Goal: Task Accomplishment & Management: Use online tool/utility

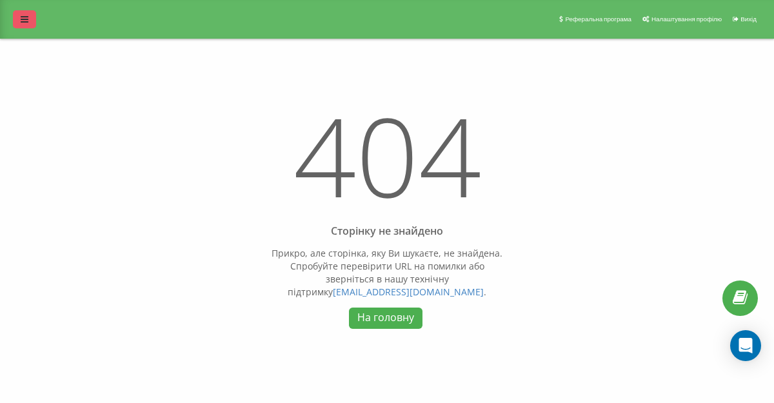
click at [24, 25] on link at bounding box center [24, 19] width 23 height 18
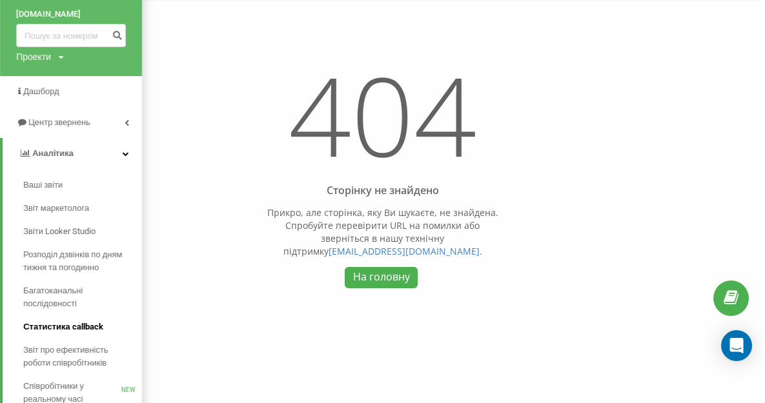
scroll to position [81, 0]
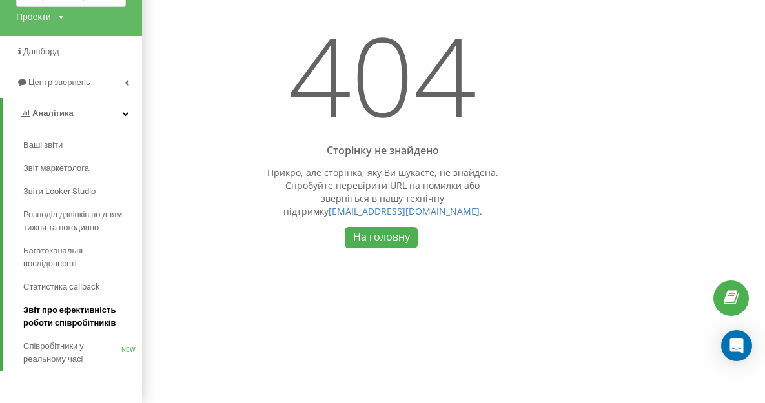
click at [77, 325] on span "Звіт про ефективність роботи співробітників" at bounding box center [79, 317] width 112 height 26
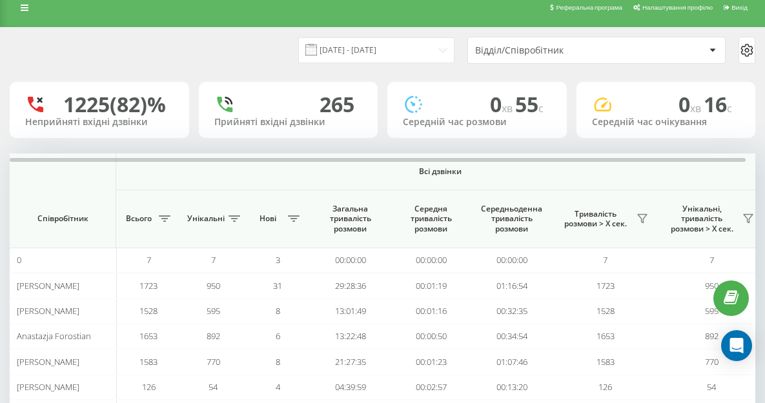
scroll to position [10, 0]
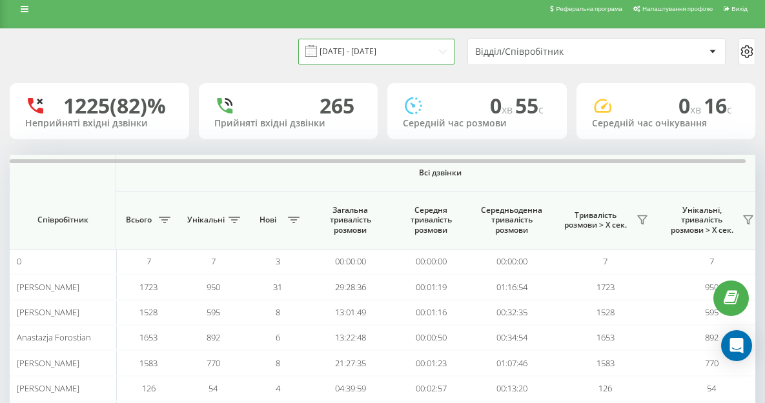
click at [398, 61] on input "19.08.2025 - 19.09.2025" at bounding box center [376, 51] width 156 height 25
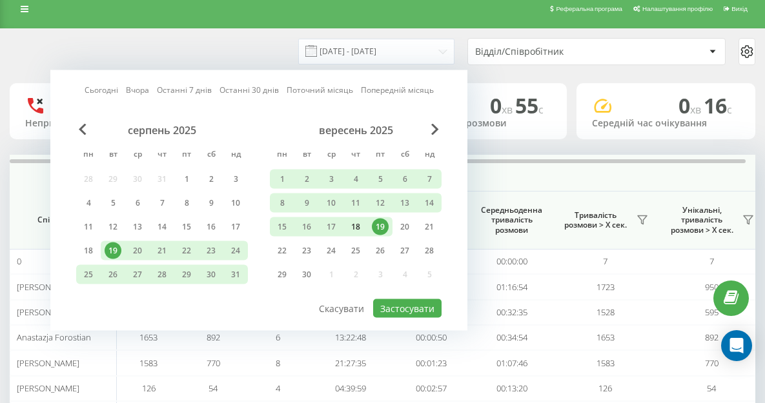
click at [357, 221] on div "18" at bounding box center [355, 227] width 17 height 17
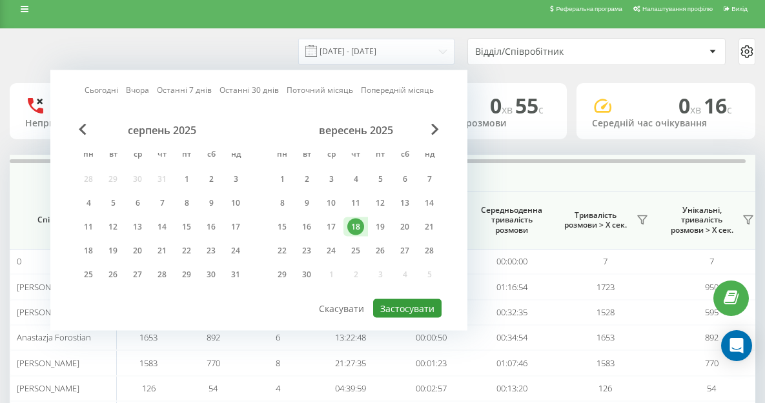
click at [411, 314] on button "Застосувати" at bounding box center [407, 308] width 68 height 19
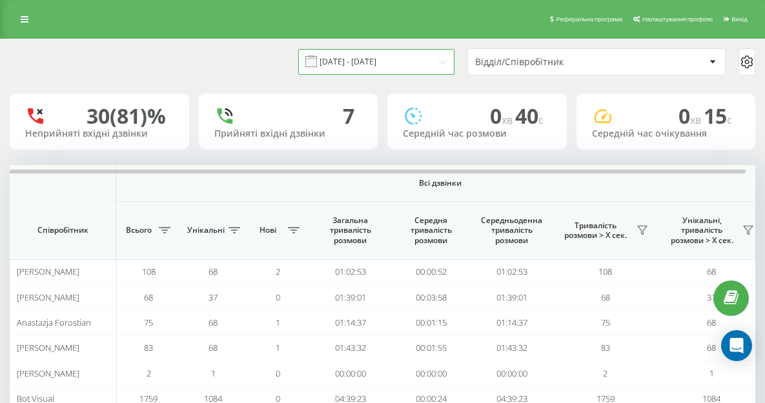
click at [397, 66] on input "18.09.2025 - 18.09.2025" at bounding box center [376, 61] width 156 height 25
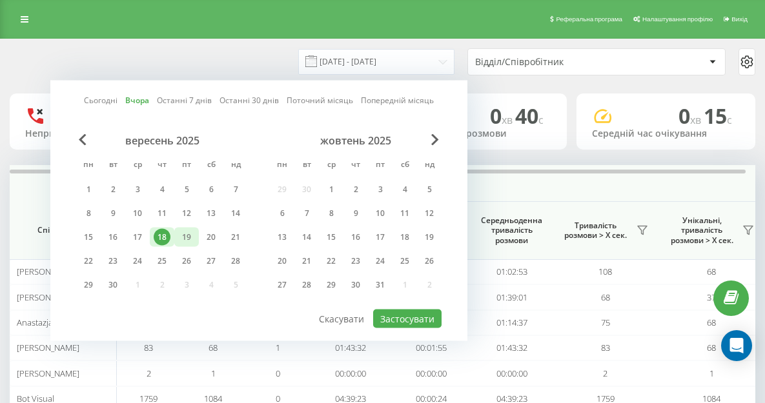
click at [192, 241] on div "19" at bounding box center [186, 237] width 17 height 17
click at [425, 312] on button "Застосувати" at bounding box center [407, 319] width 68 height 19
type input "[DATE] - [DATE]"
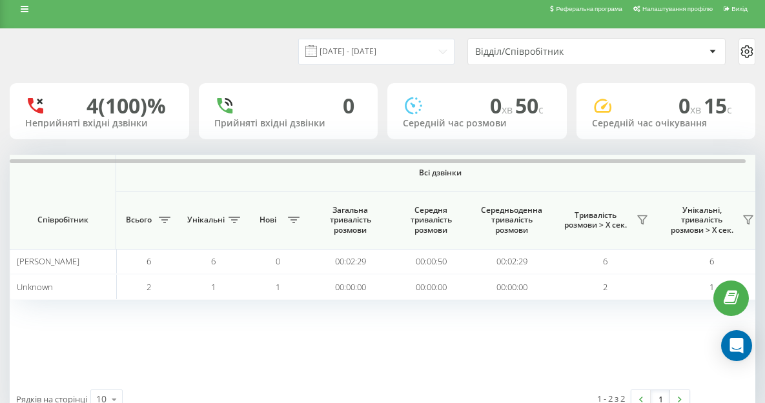
scroll to position [23, 0]
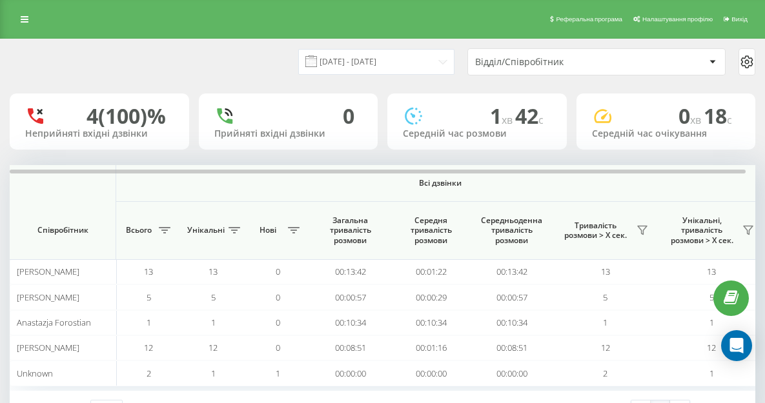
scroll to position [51, 0]
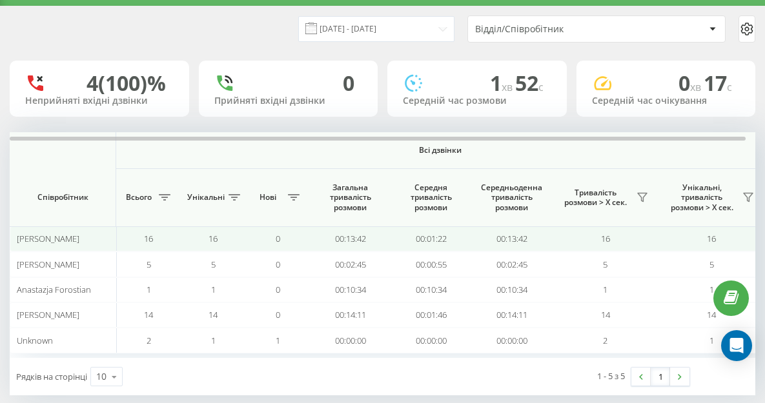
scroll to position [45, 0]
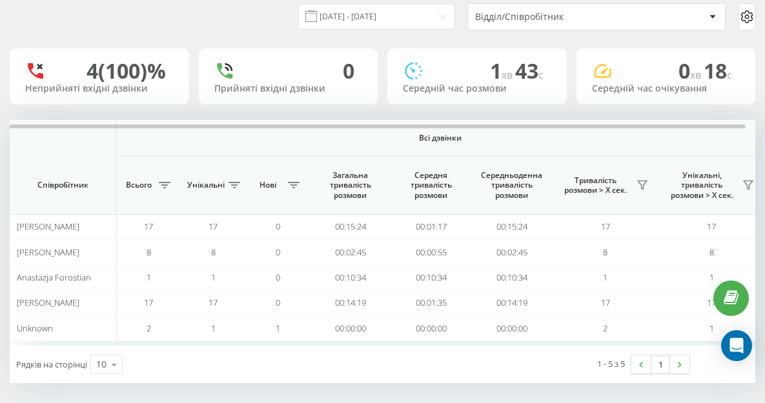
scroll to position [45, 0]
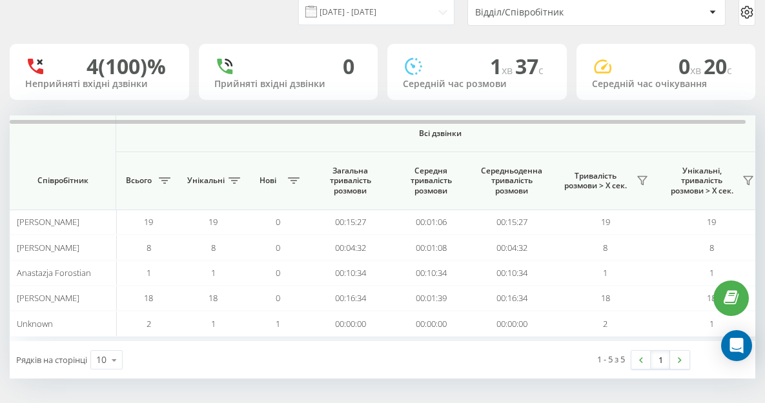
scroll to position [51, 0]
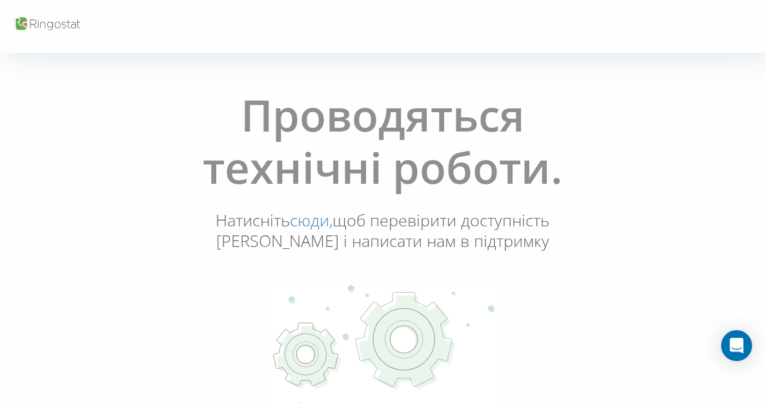
click at [23, 12] on div at bounding box center [382, 26] width 765 height 53
click at [19, 26] on icon at bounding box center [21, 24] width 12 height 14
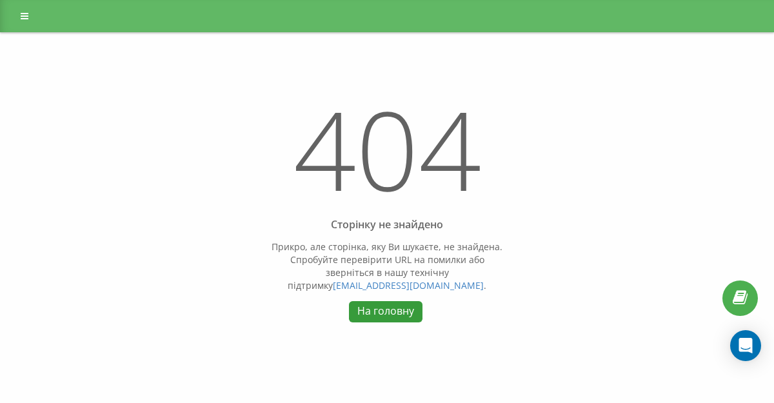
click at [356, 314] on link "На головну" at bounding box center [385, 311] width 73 height 21
click at [383, 303] on link "На головну" at bounding box center [385, 311] width 73 height 21
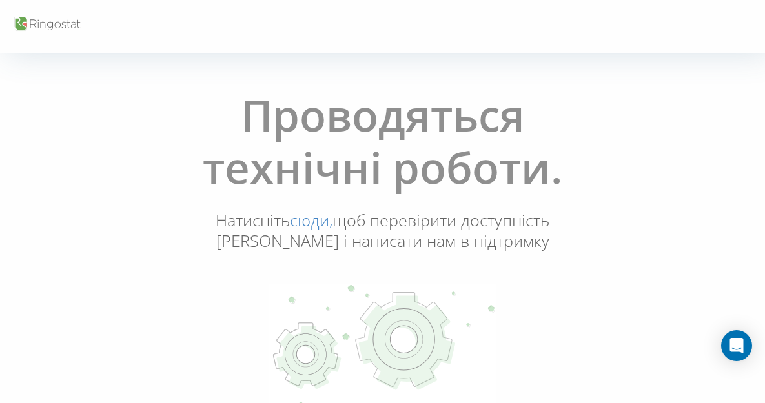
click at [39, 27] on icon at bounding box center [47, 24] width 68 height 17
drag, startPoint x: 328, startPoint y: 221, endPoint x: 330, endPoint y: 210, distance: 11.7
click at [328, 221] on link "сюди," at bounding box center [311, 220] width 43 height 22
click at [26, 26] on icon at bounding box center [21, 24] width 12 height 14
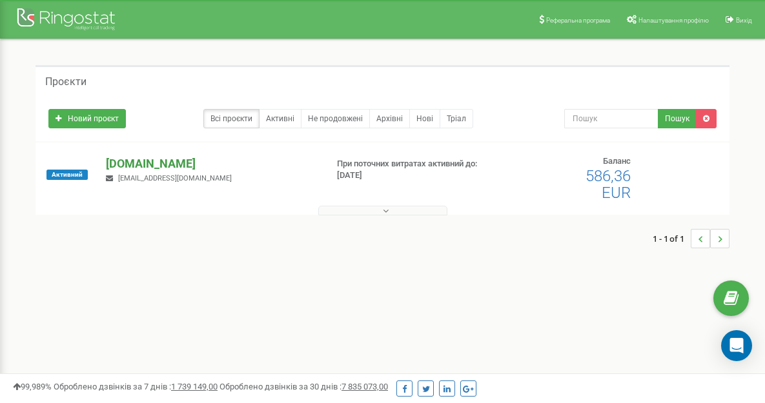
click at [183, 166] on p "[DOMAIN_NAME]" at bounding box center [211, 163] width 210 height 17
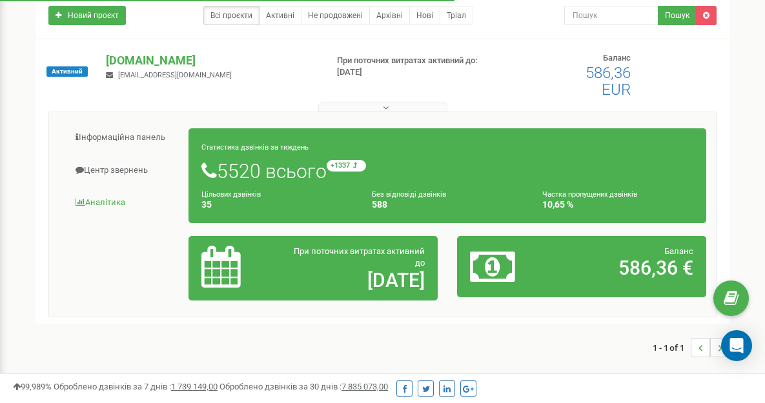
scroll to position [104, 0]
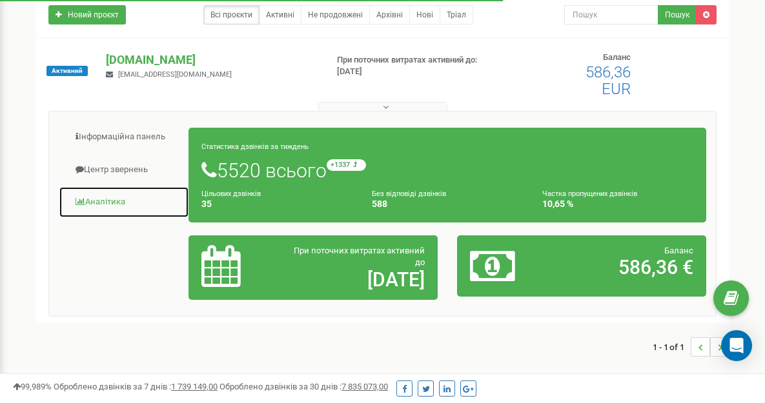
click at [100, 196] on link "Аналiтика" at bounding box center [124, 202] width 130 height 32
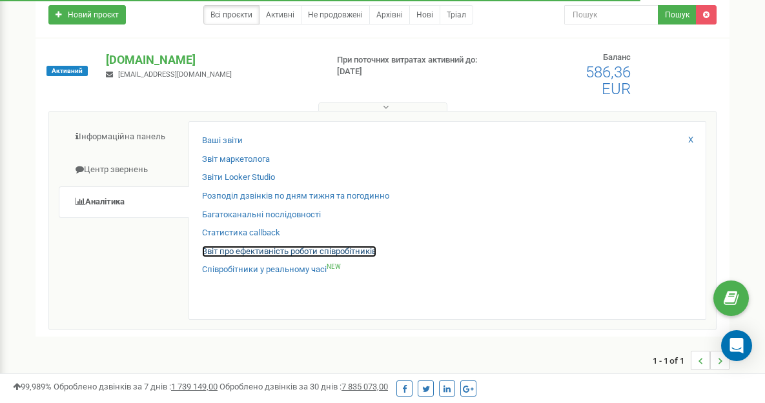
click at [288, 254] on link "Звіт про ефективність роботи співробітників" at bounding box center [289, 252] width 174 height 12
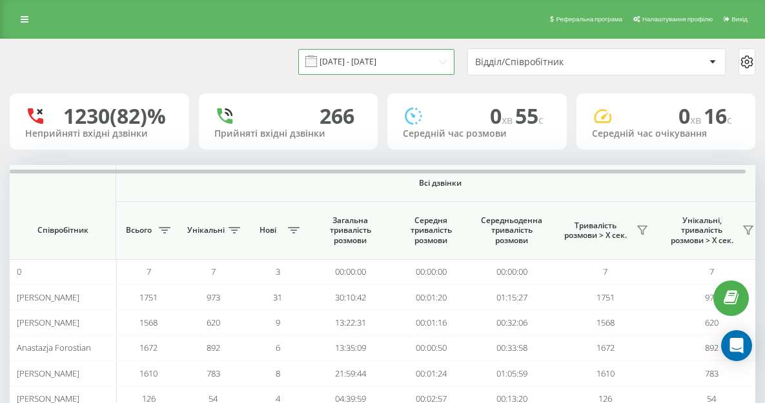
click at [422, 67] on input "[DATE] - [DATE]" at bounding box center [376, 61] width 156 height 25
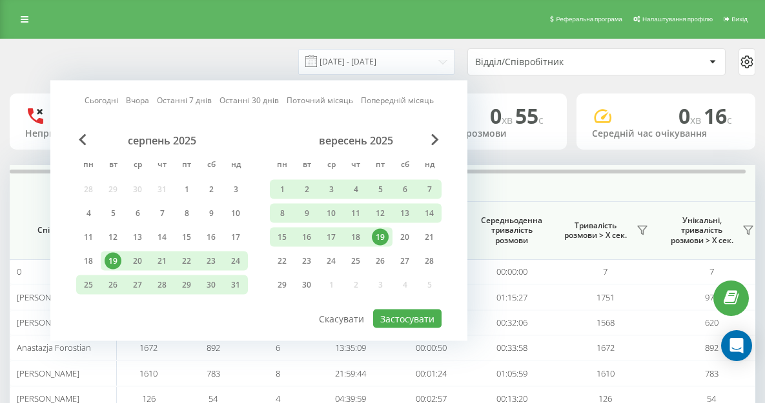
click at [377, 229] on div "19" at bounding box center [380, 237] width 17 height 17
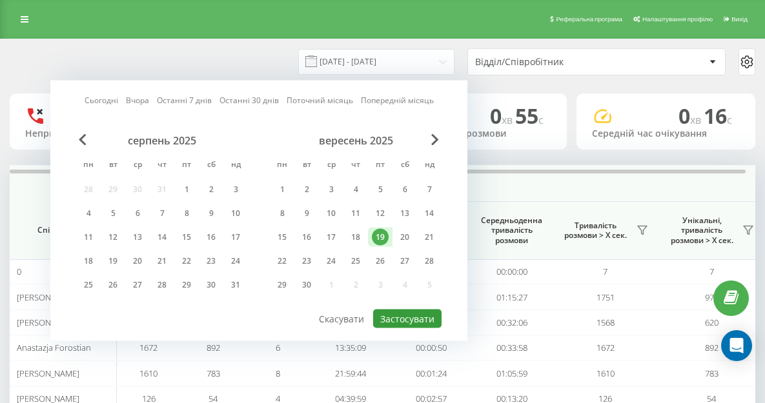
click at [417, 320] on button "Застосувати" at bounding box center [407, 319] width 68 height 19
type input "[DATE] - [DATE]"
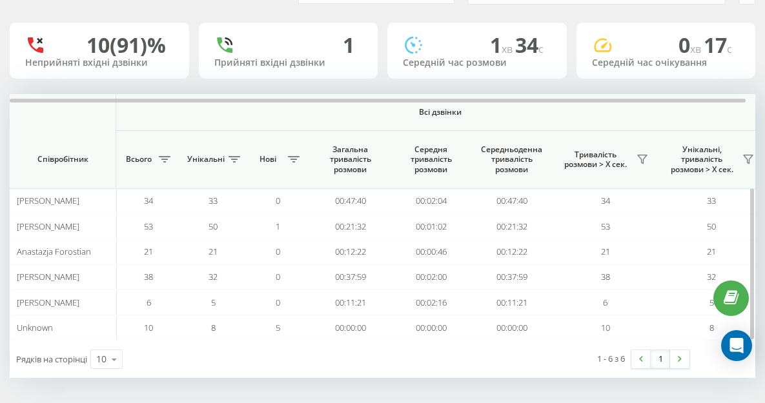
scroll to position [72, 0]
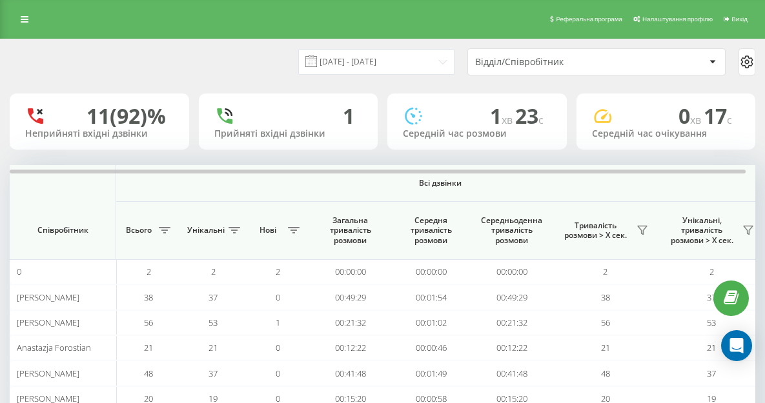
scroll to position [86, 0]
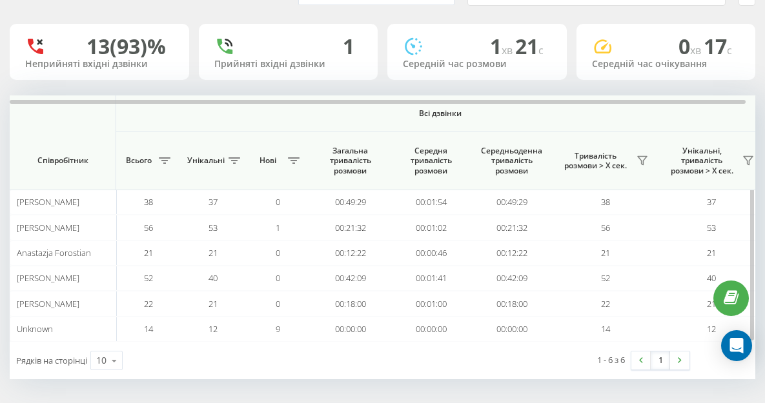
scroll to position [72, 0]
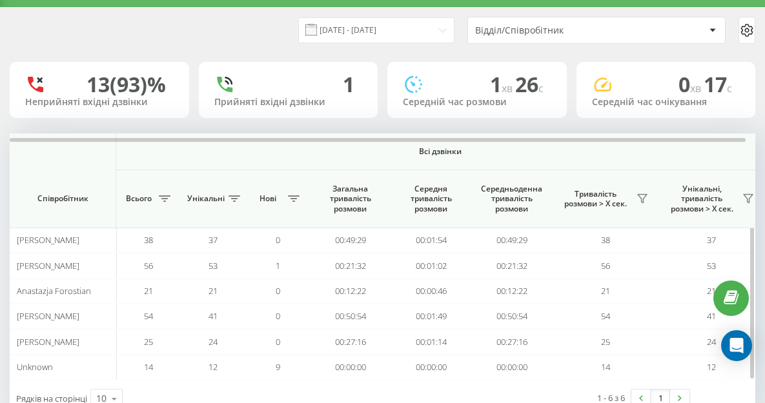
scroll to position [48, 0]
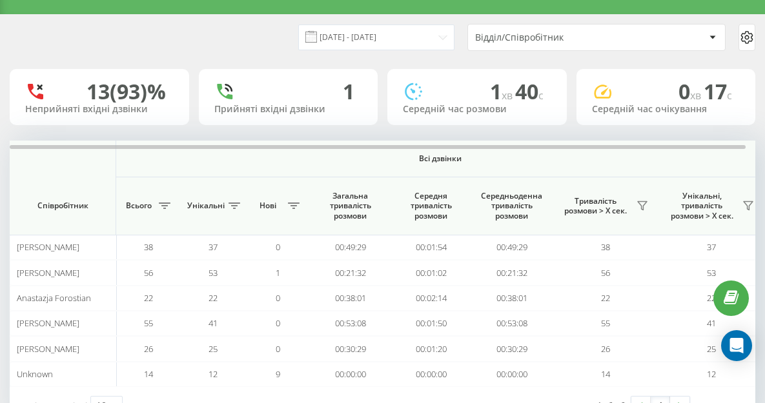
scroll to position [50, 0]
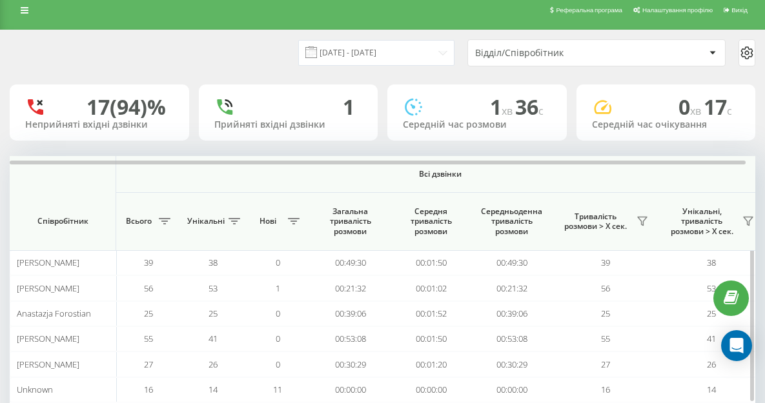
scroll to position [12, 0]
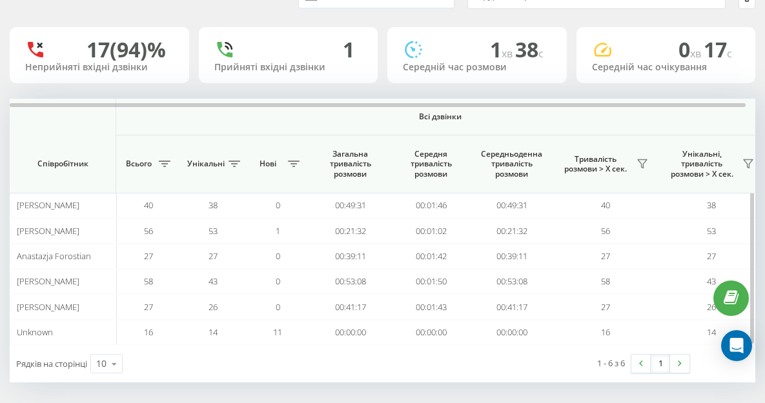
scroll to position [72, 0]
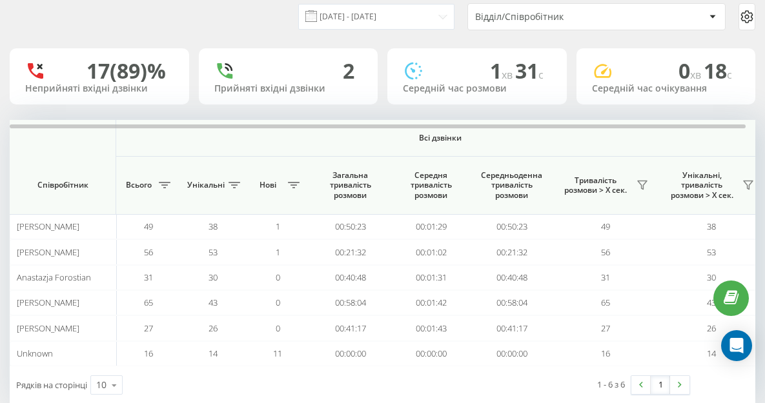
scroll to position [72, 0]
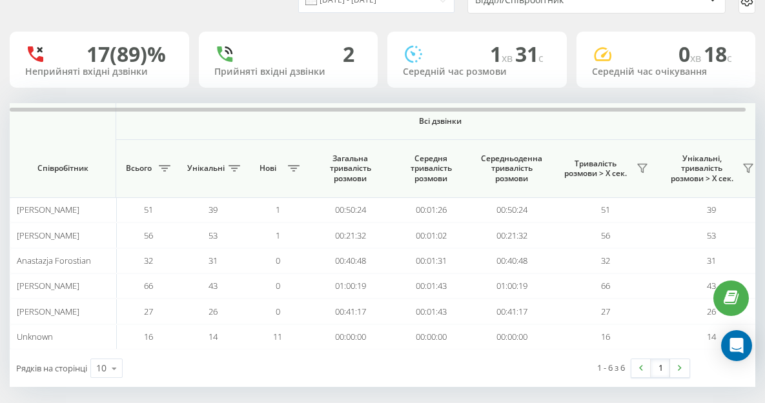
scroll to position [72, 0]
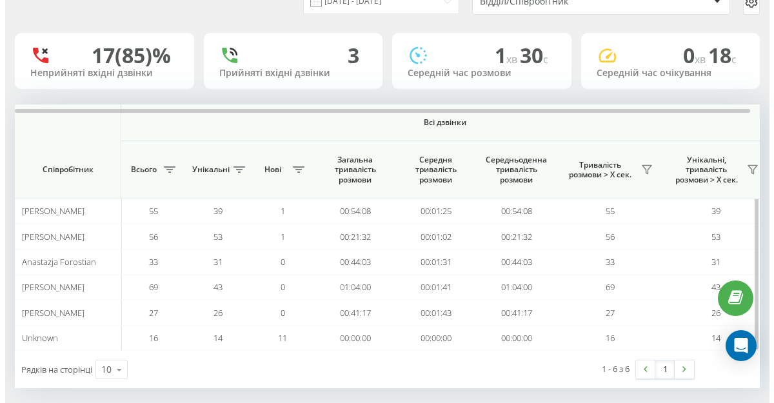
scroll to position [72, 0]
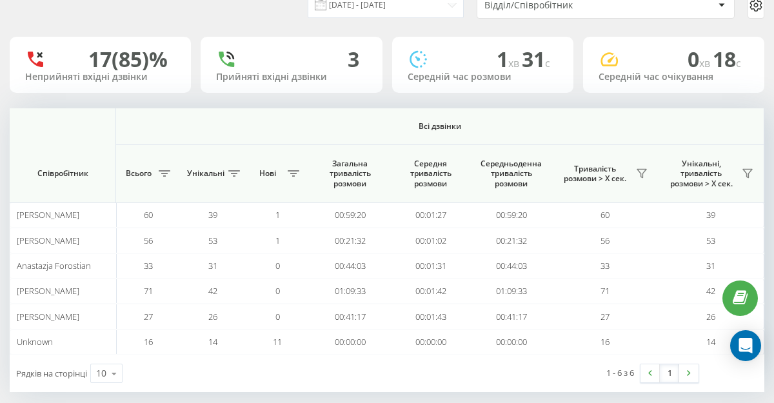
scroll to position [72, 0]
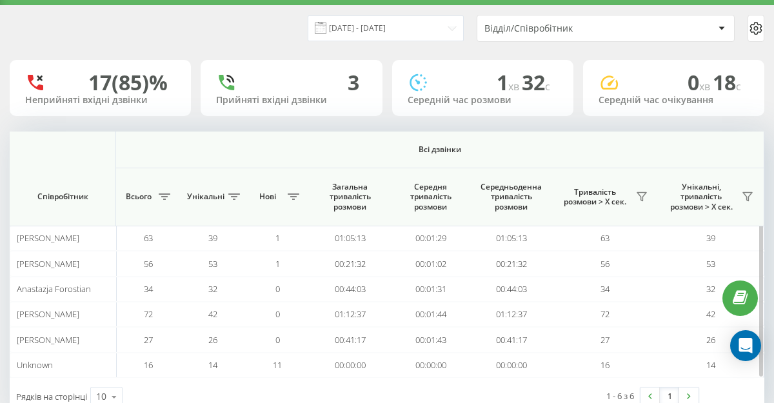
scroll to position [49, 0]
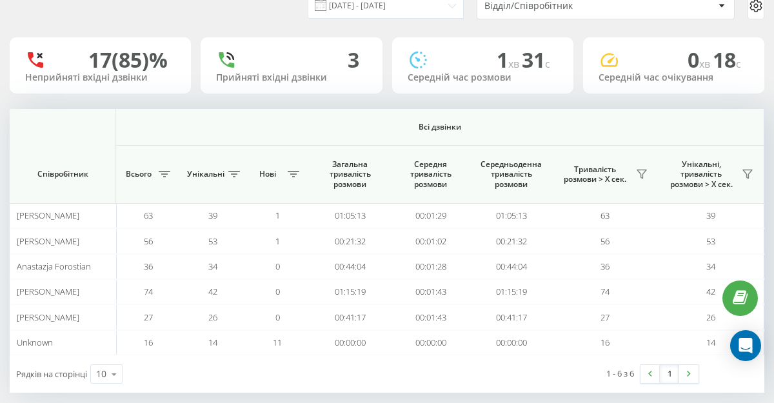
scroll to position [72, 0]
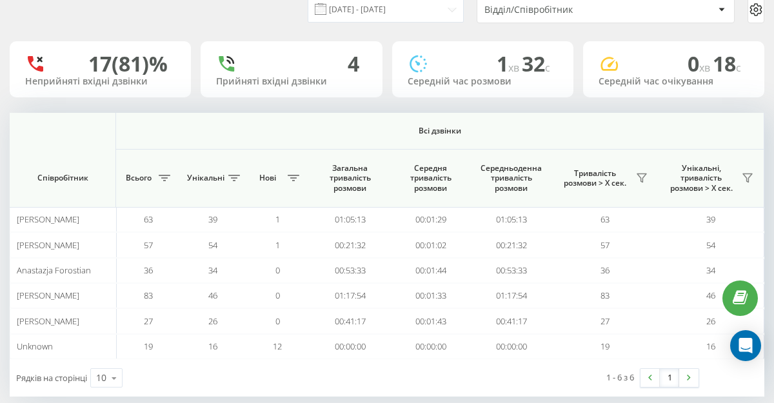
scroll to position [69, 0]
